Goal: Information Seeking & Learning: Learn about a topic

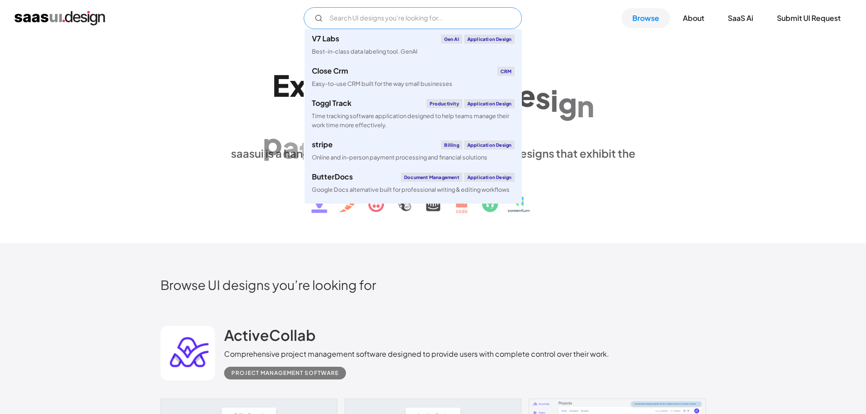
click at [424, 12] on input "Email Form" at bounding box center [413, 18] width 218 height 22
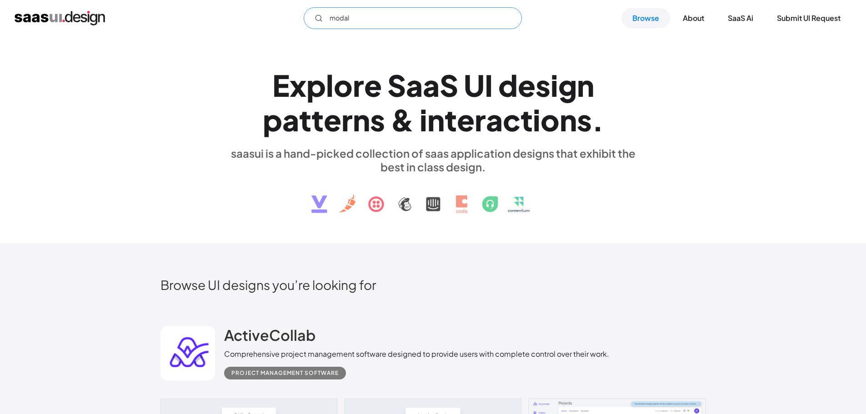
click at [352, 12] on input "modal" at bounding box center [413, 18] width 218 height 22
click at [362, 14] on input "modal" at bounding box center [413, 18] width 218 height 22
type input "modal"
click at [105, 23] on div "modal Not found ! Thank you! Your submission has been received! Oops! Something…" at bounding box center [433, 18] width 837 height 22
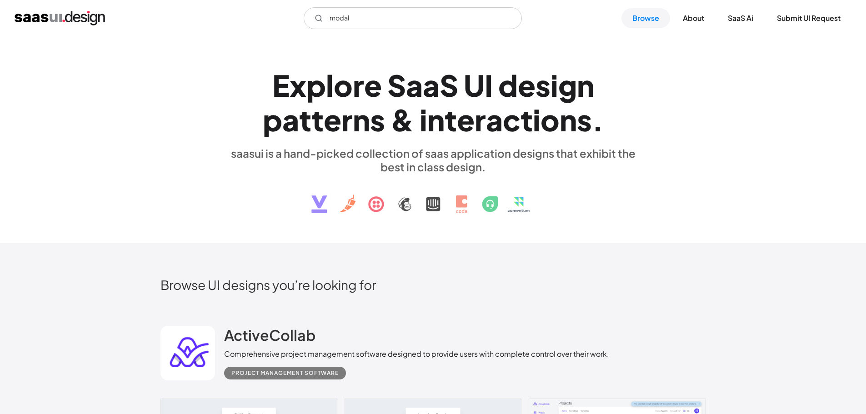
click at [102, 22] on img "home" at bounding box center [60, 18] width 90 height 15
click at [654, 19] on link "Browse" at bounding box center [645, 18] width 49 height 20
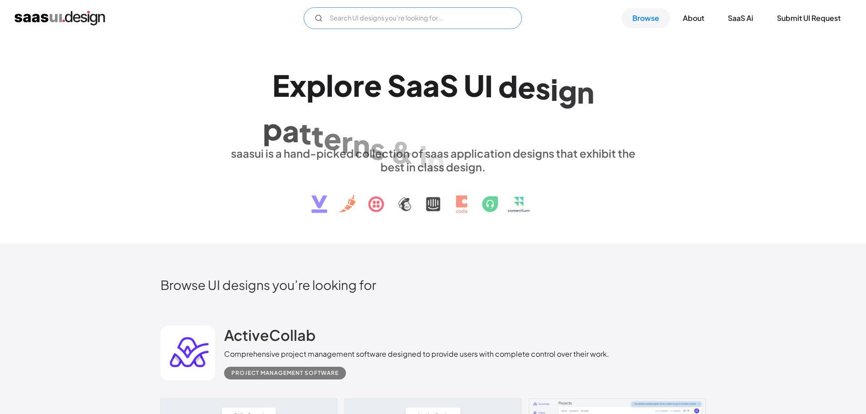
click at [400, 20] on input "Email Form" at bounding box center [413, 18] width 218 height 22
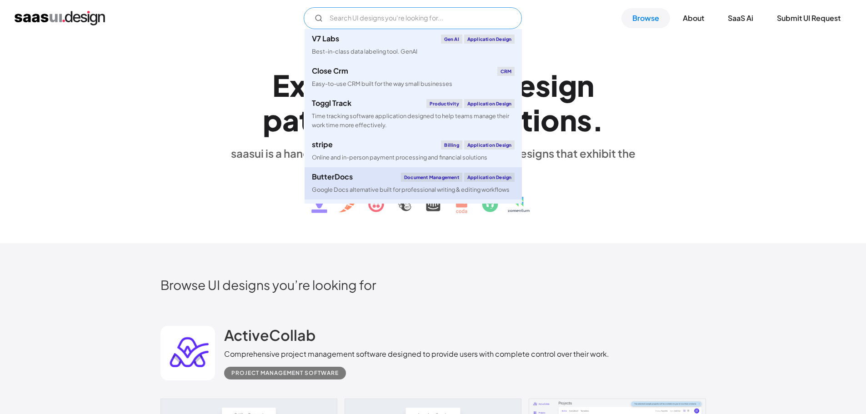
click at [370, 180] on div "ButterDocs Document Management Application Design" at bounding box center [413, 177] width 203 height 9
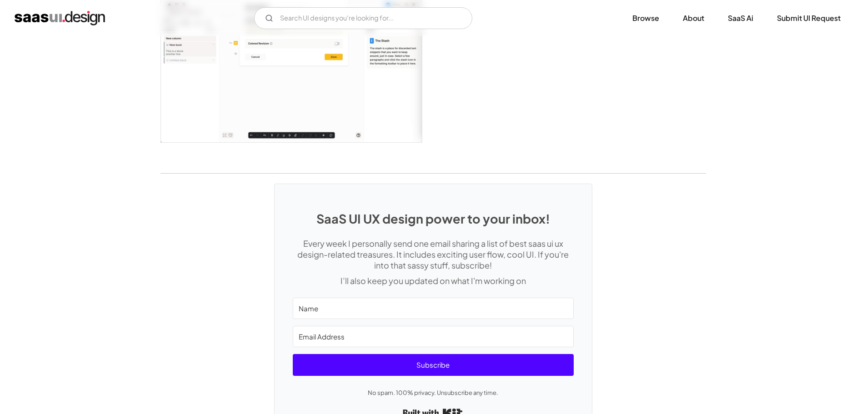
scroll to position [2240, 0]
